Goal: Task Accomplishment & Management: Use online tool/utility

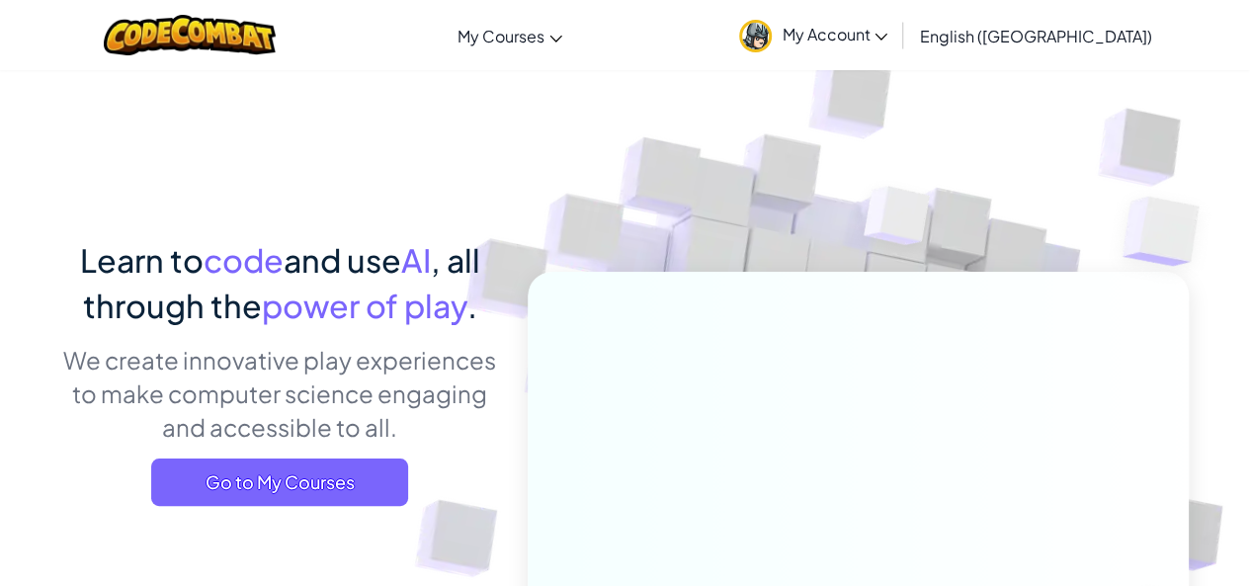
click at [1040, 43] on span "English ([GEOGRAPHIC_DATA])" at bounding box center [1035, 36] width 232 height 21
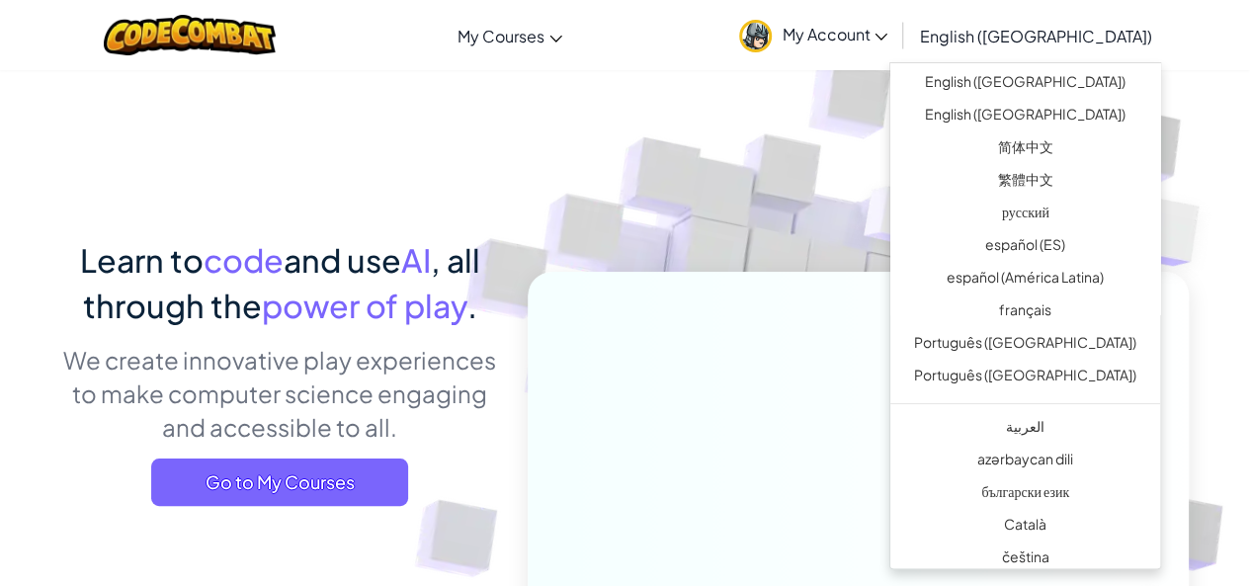
click at [748, 167] on img at bounding box center [844, 435] width 1098 height 1098
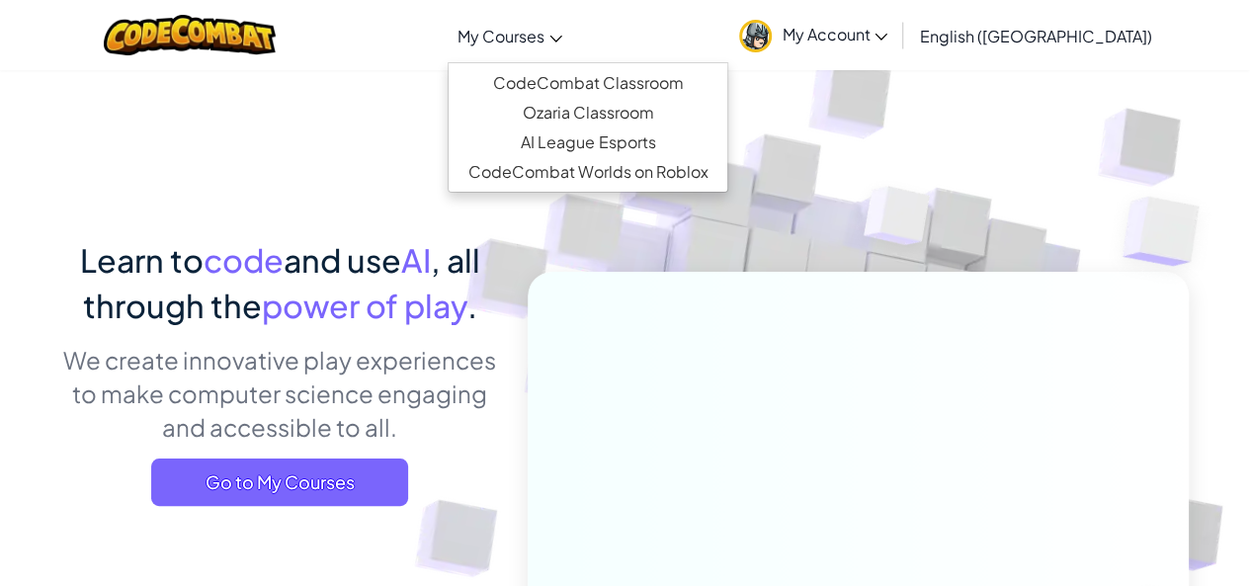
click at [572, 35] on link "My Courses" at bounding box center [510, 35] width 124 height 53
click at [897, 272] on img at bounding box center [897, 220] width 142 height 147
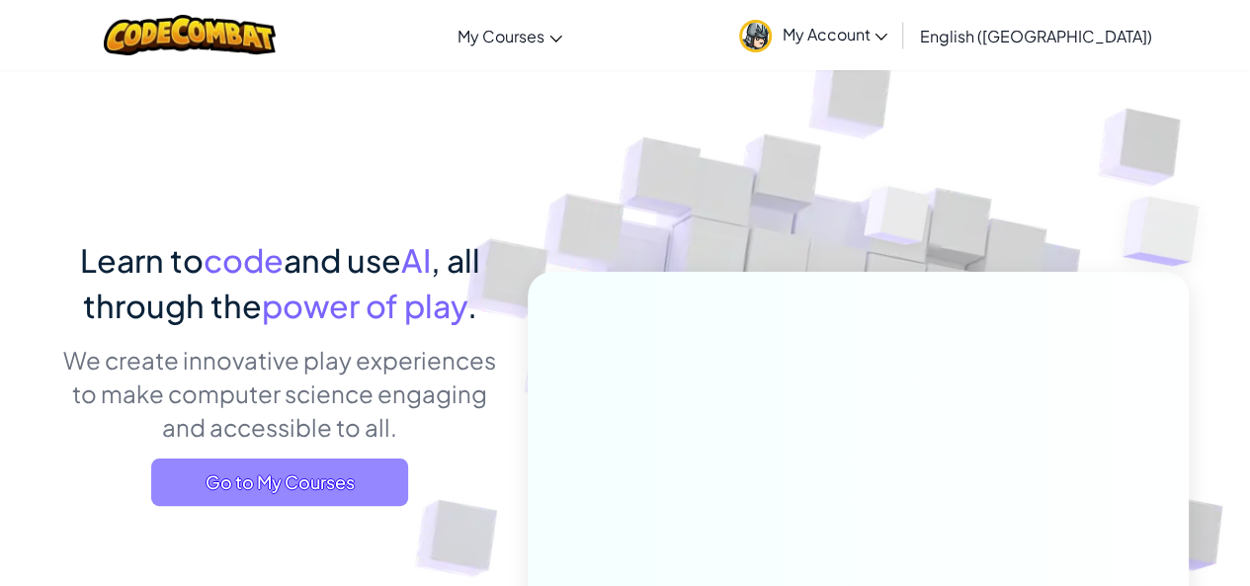
click at [359, 477] on span "Go to My Courses" at bounding box center [279, 481] width 257 height 47
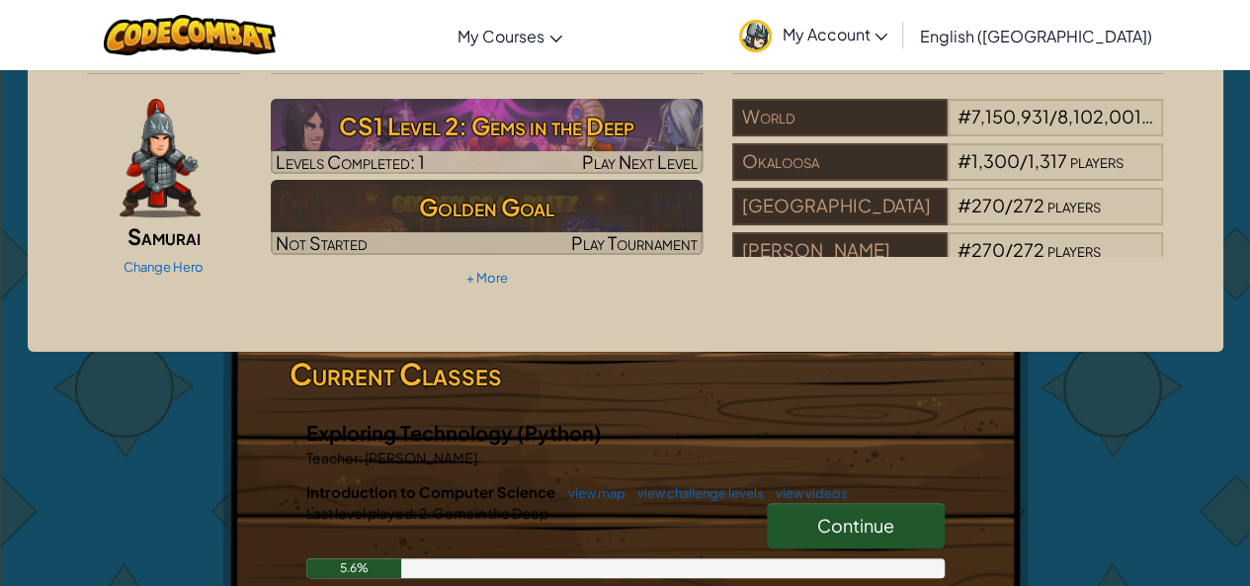
scroll to position [59, 0]
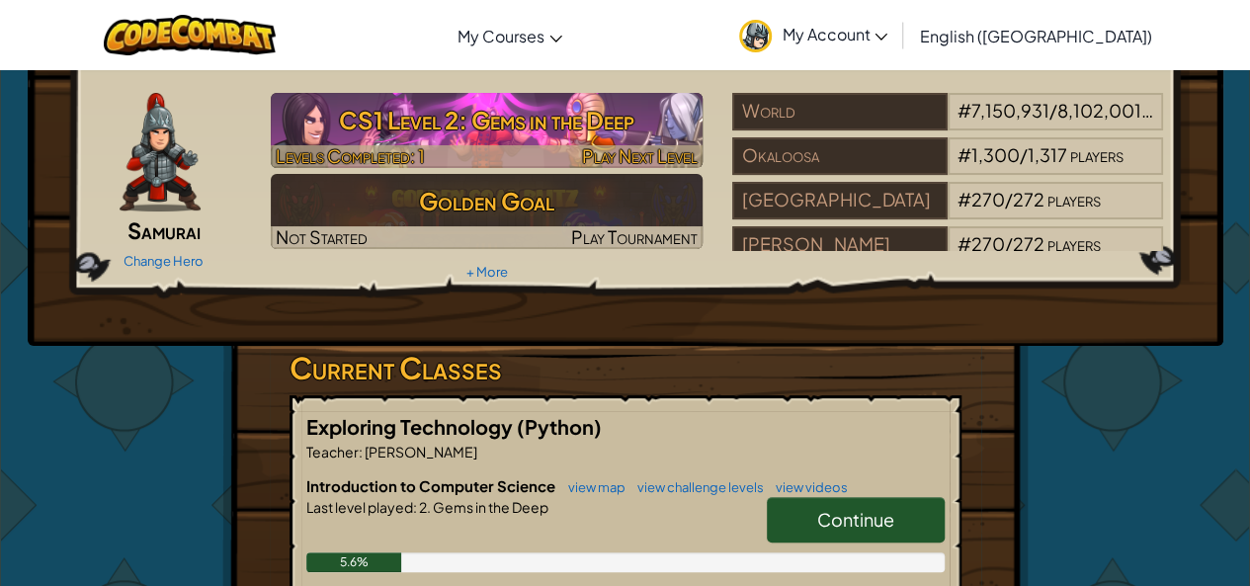
click at [350, 147] on span "Levels Completed: 1" at bounding box center [350, 155] width 149 height 23
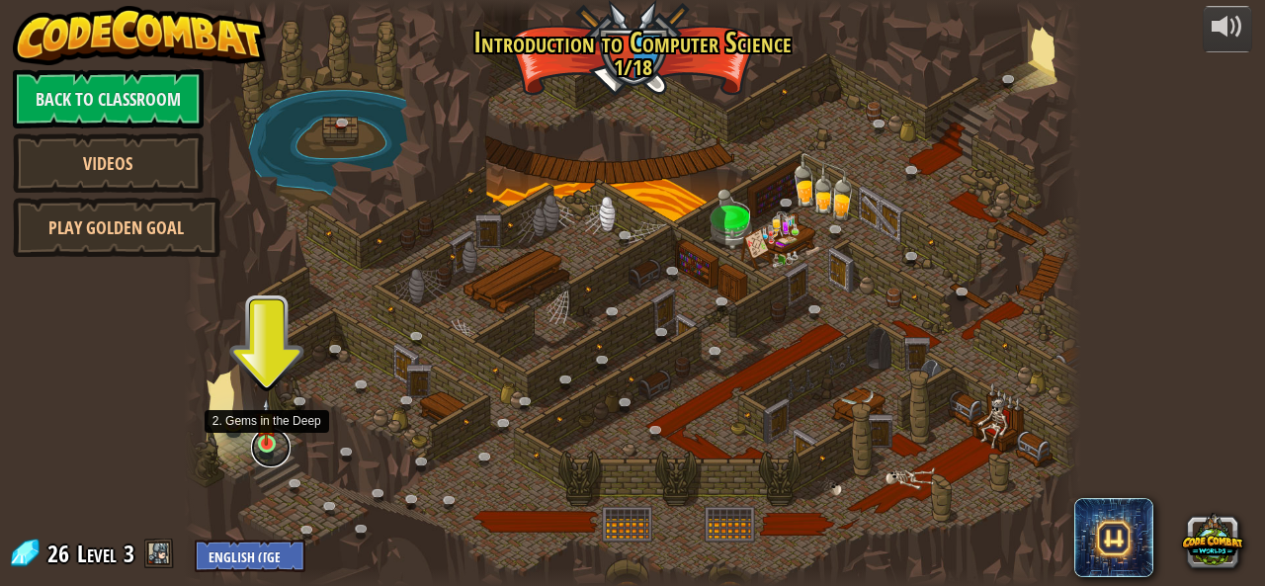
click at [266, 456] on link at bounding box center [271, 448] width 40 height 40
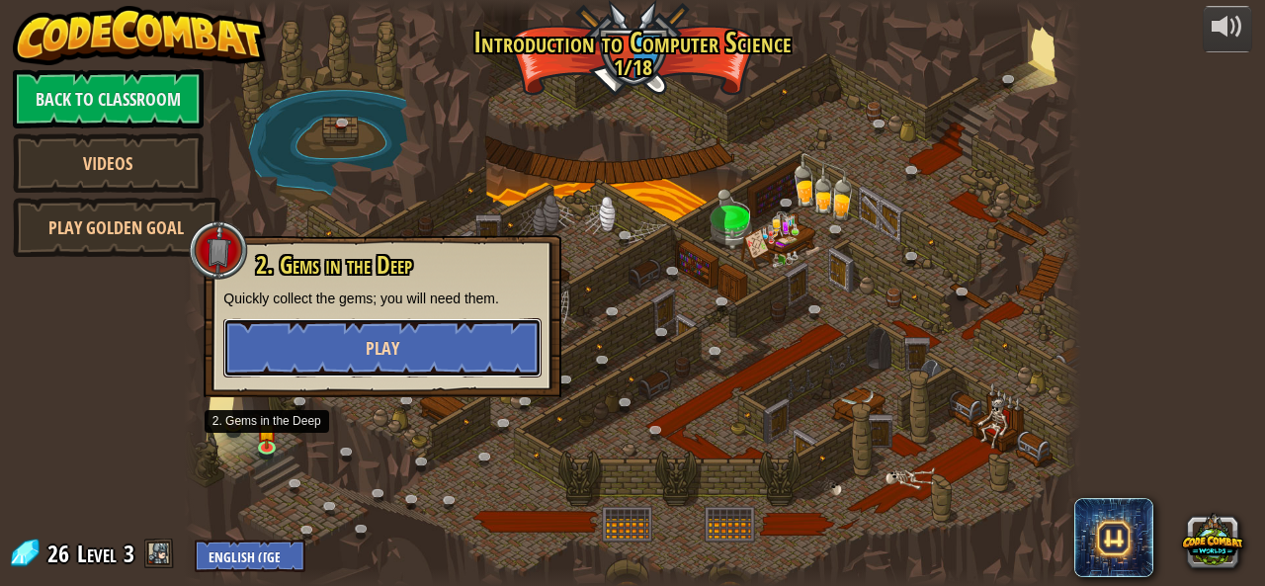
click at [462, 343] on button "Play" at bounding box center [382, 347] width 318 height 59
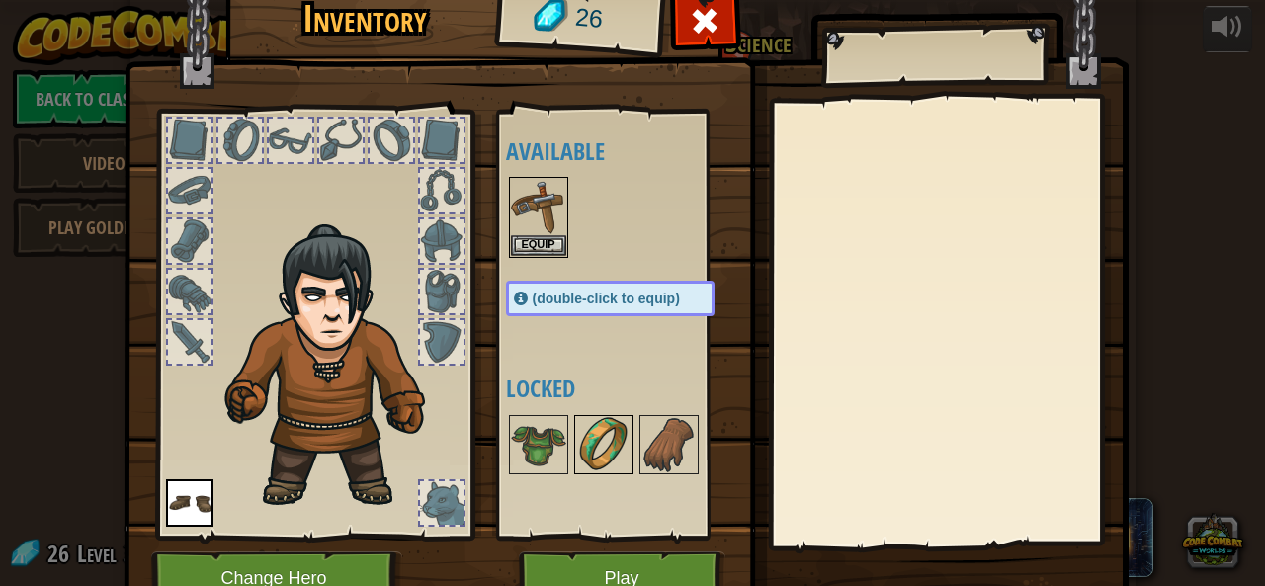
click at [607, 463] on img at bounding box center [603, 444] width 55 height 55
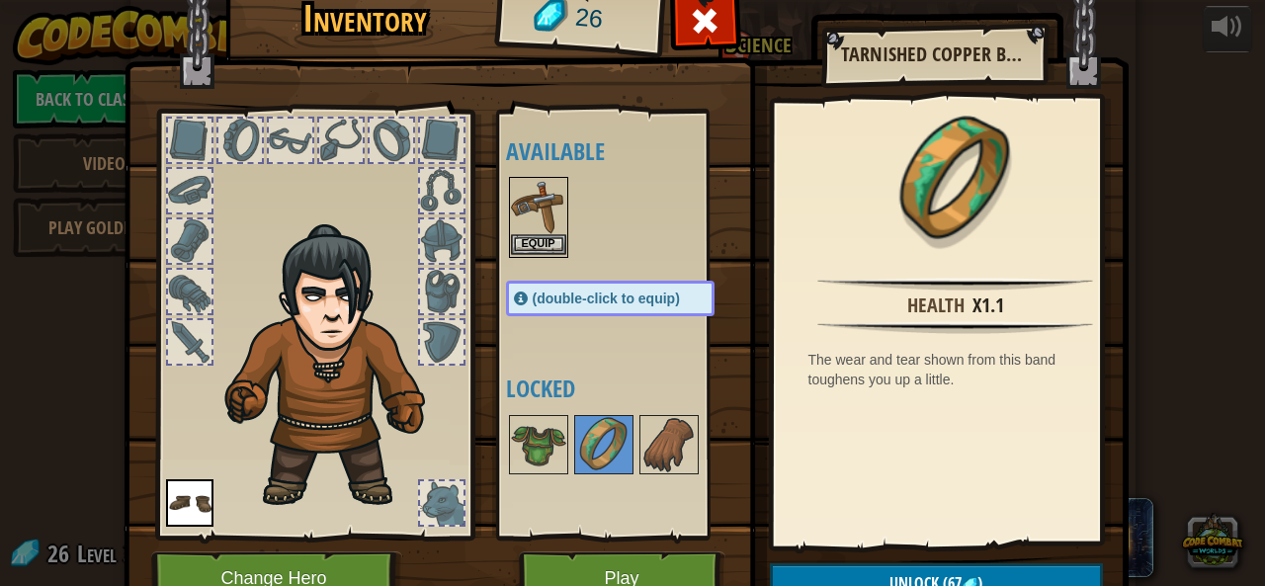
click at [530, 229] on img at bounding box center [538, 206] width 55 height 55
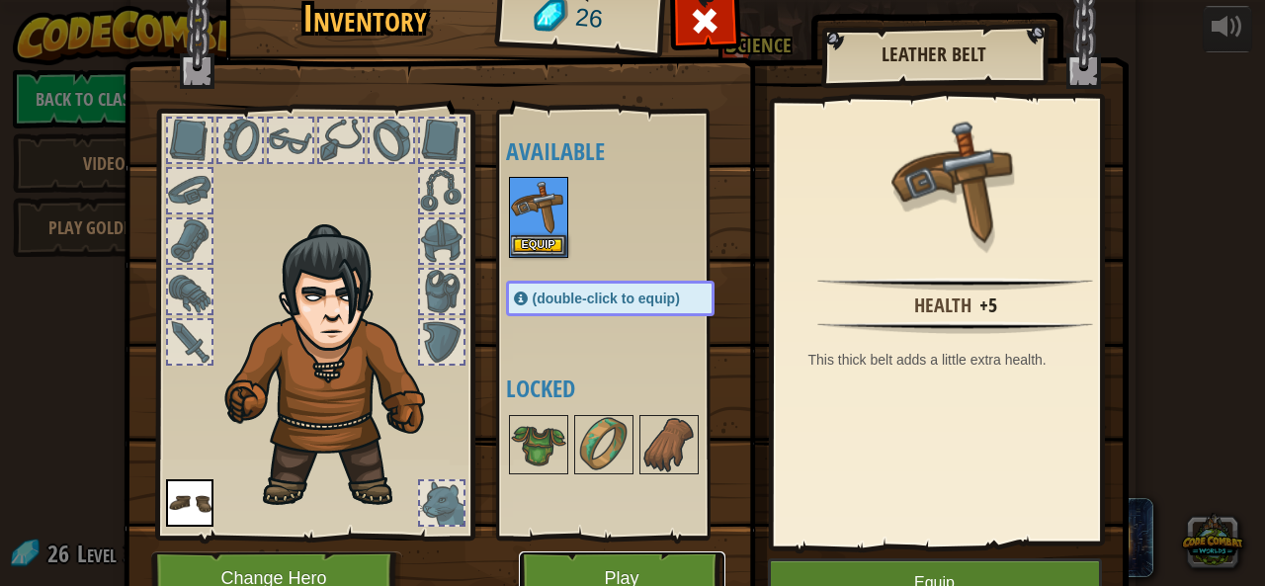
click at [587, 561] on button "Play" at bounding box center [622, 578] width 206 height 54
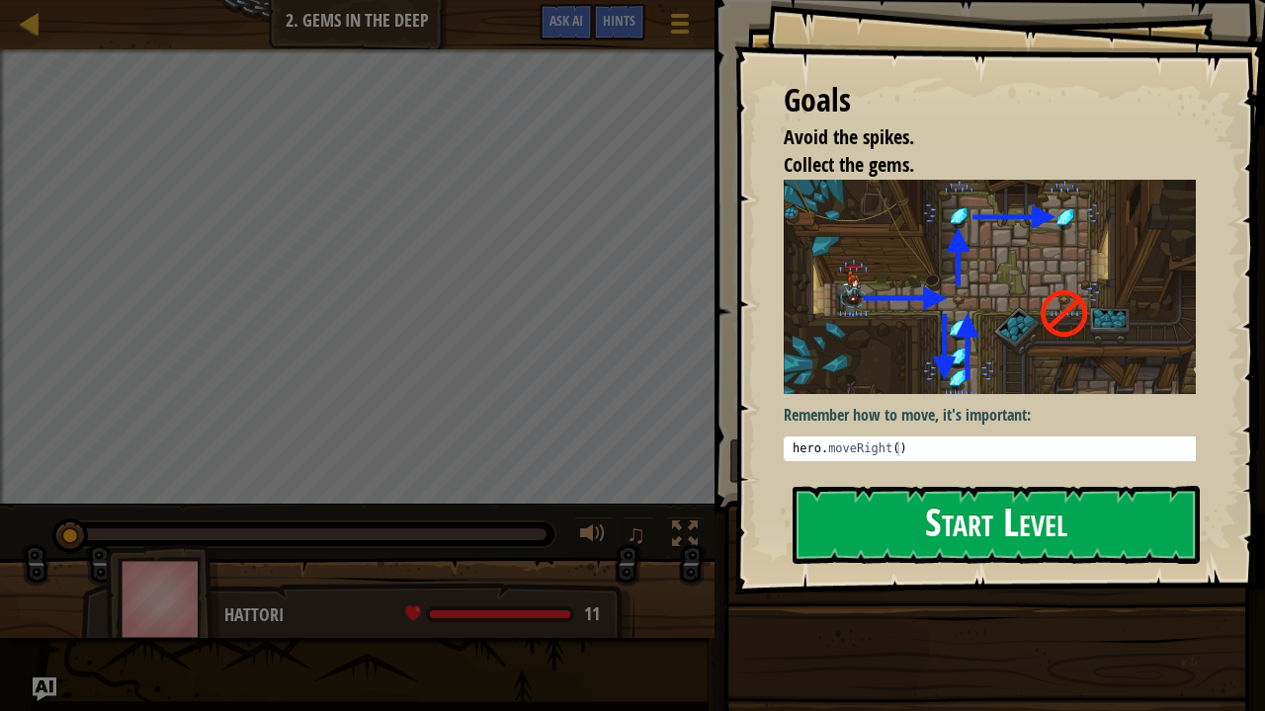
click at [942, 510] on button "Start Level" at bounding box center [995, 525] width 407 height 78
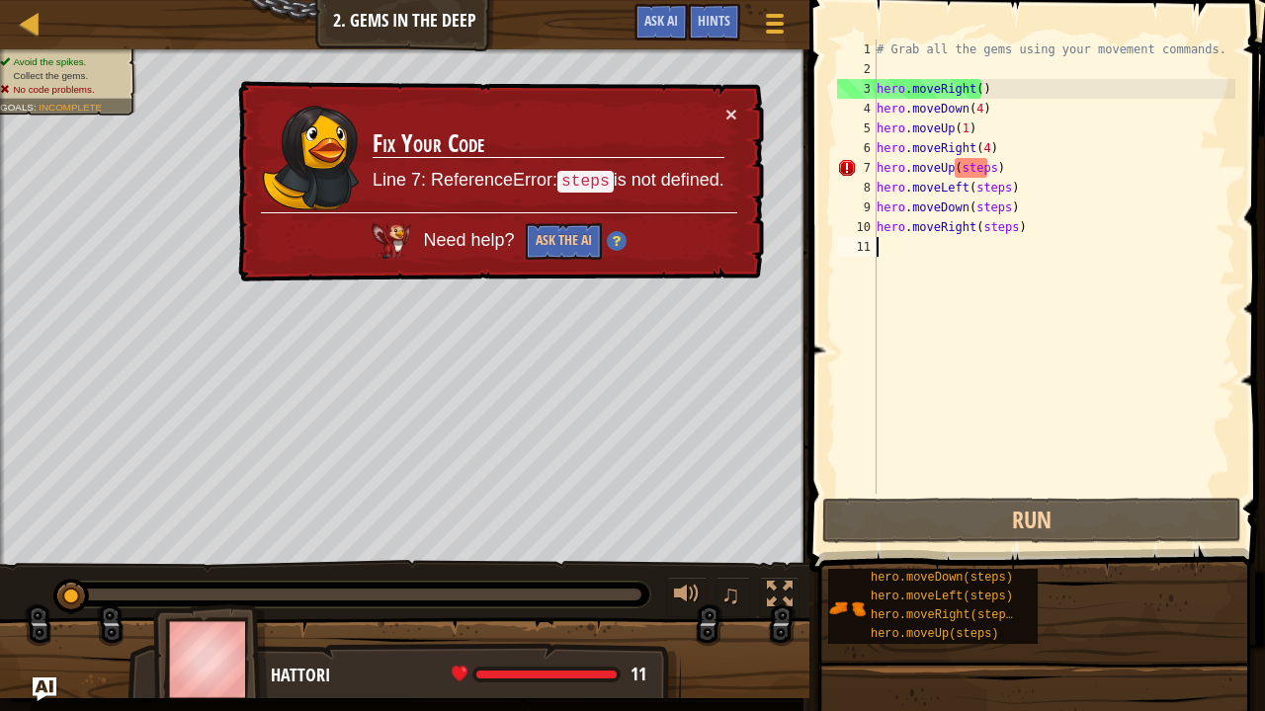
click at [980, 166] on div "# Grab all the gems using your movement commands. hero . moveRight ( ) hero . m…" at bounding box center [1053, 287] width 363 height 494
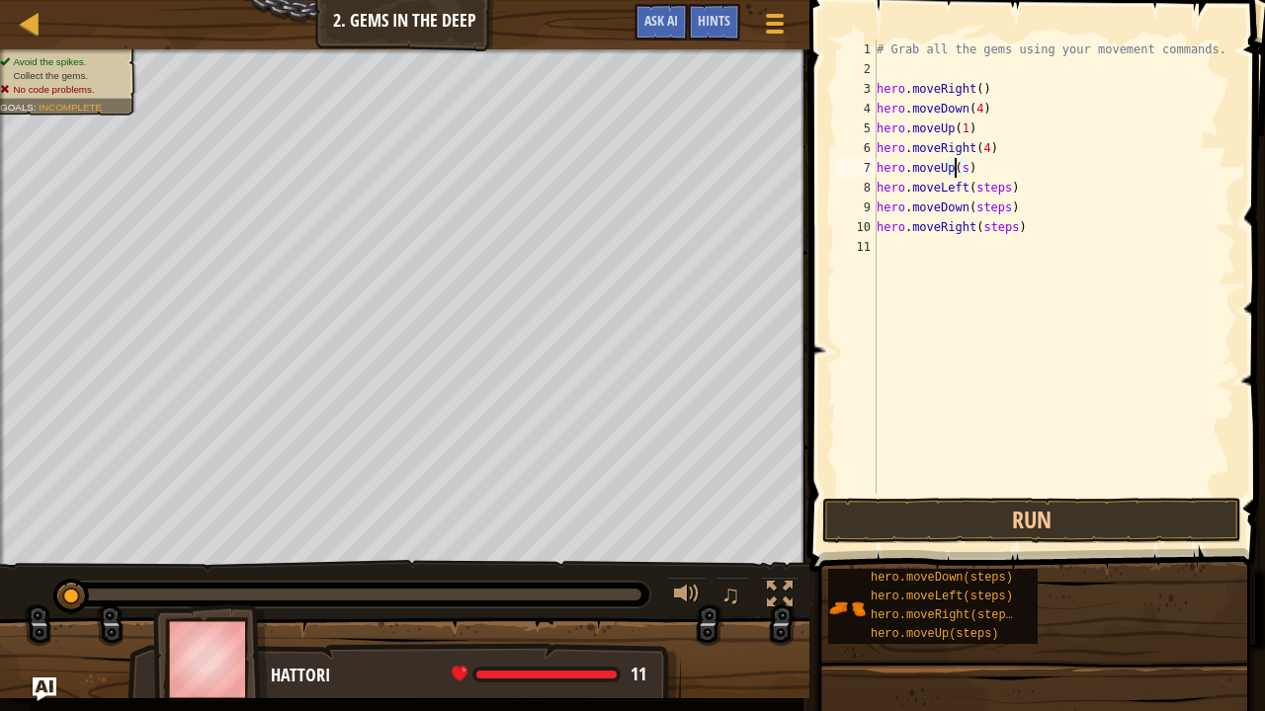
scroll to position [9, 7]
click at [968, 171] on div "# Grab all the gems using your movement commands. hero . moveRight ( ) hero . m…" at bounding box center [1053, 287] width 363 height 494
type textarea "hero.moveUp(1)"
click at [1018, 543] on span at bounding box center [1038, 258] width 471 height 630
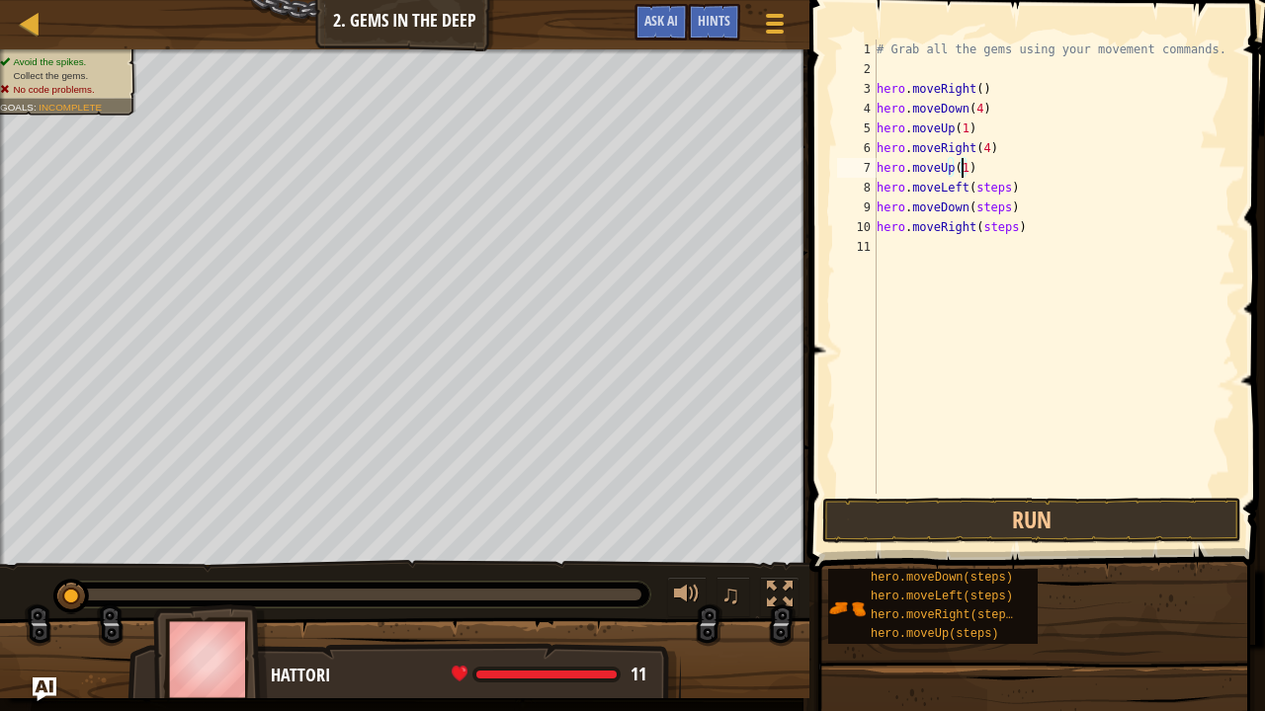
click at [913, 71] on div "# Grab all the gems using your movement commands. hero . moveRight ( ) hero . m…" at bounding box center [1053, 287] width 363 height 494
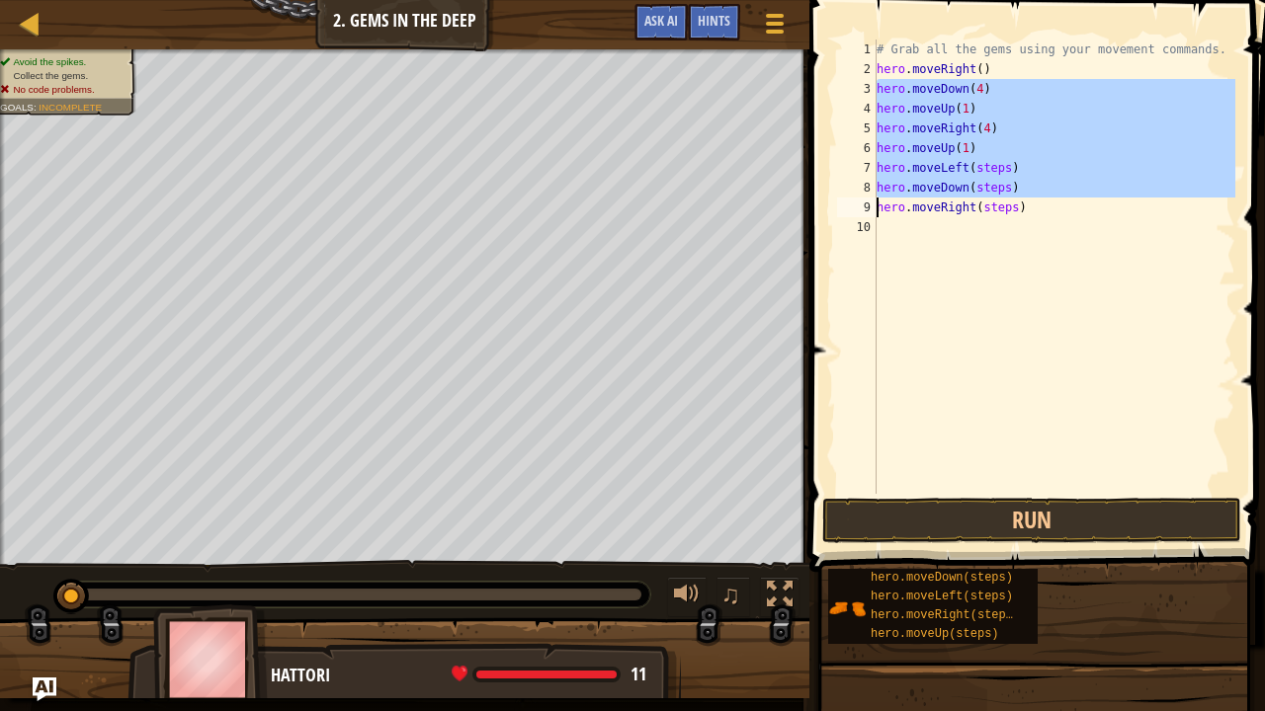
drag, startPoint x: 873, startPoint y: 86, endPoint x: 1035, endPoint y: 247, distance: 228.4
click at [1035, 247] on div "# Grab all the gems using your movement commands. 1 2 3 4 5 6 7 8 9 10 # Grab a…" at bounding box center [1034, 267] width 402 height 454
type textarea "hero.moveRight(steps)"
